Goal: Information Seeking & Learning: Find specific fact

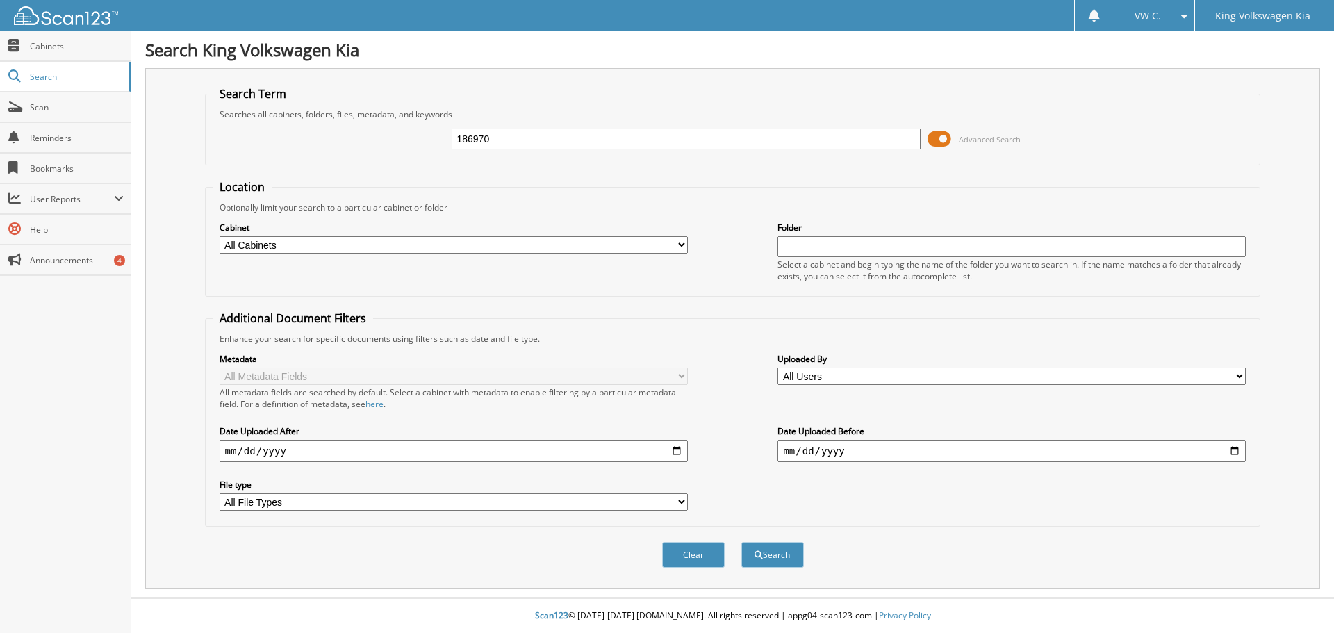
type input "186970"
click at [741, 542] on button "Search" at bounding box center [772, 555] width 63 height 26
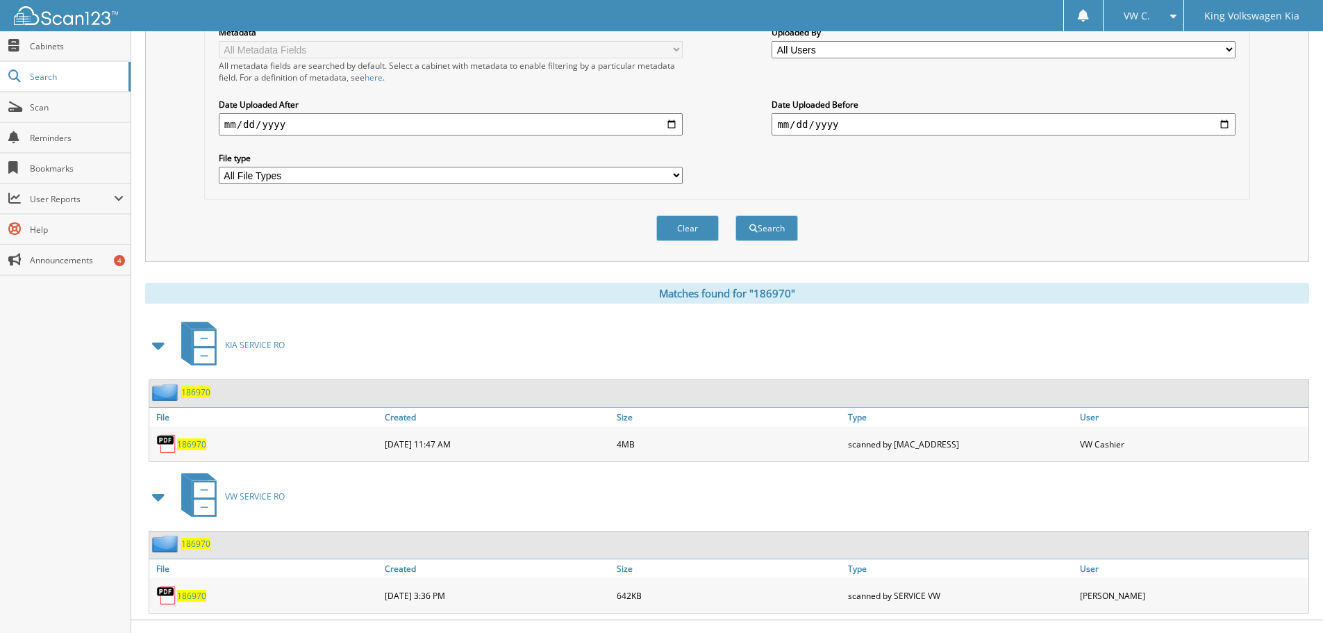
scroll to position [347, 0]
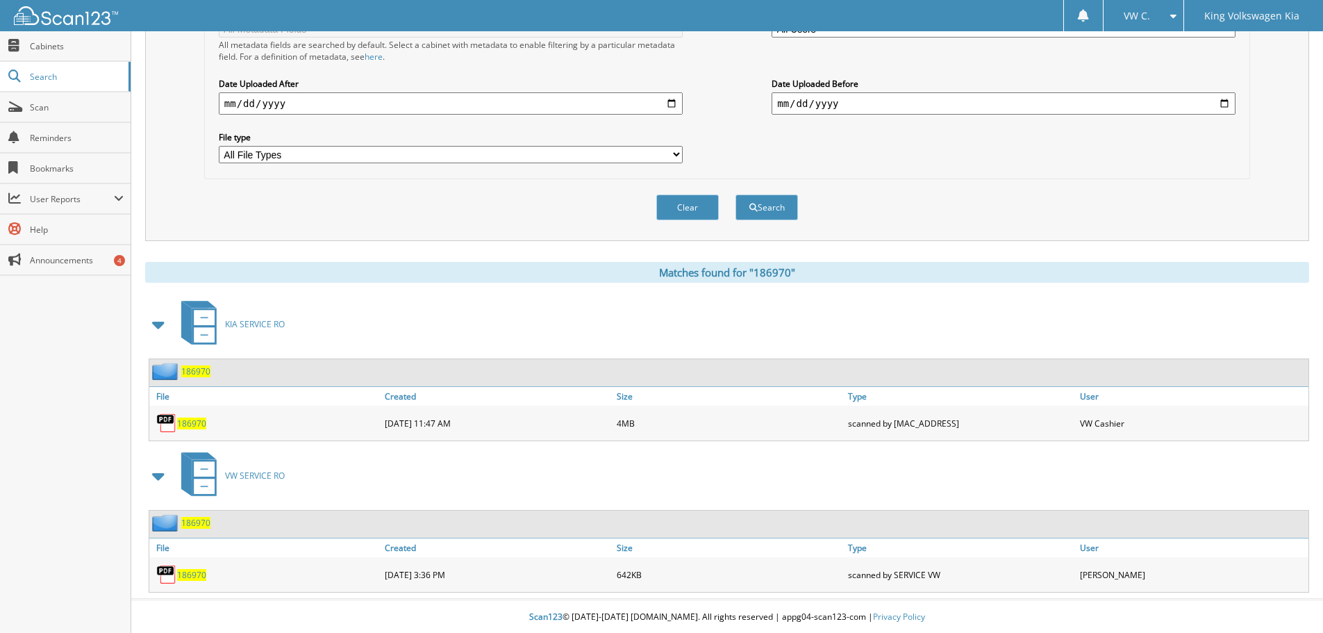
click at [184, 415] on div "186970" at bounding box center [265, 423] width 232 height 28
click at [188, 424] on span "186970" at bounding box center [191, 424] width 29 height 12
